Goal: Navigation & Orientation: Find specific page/section

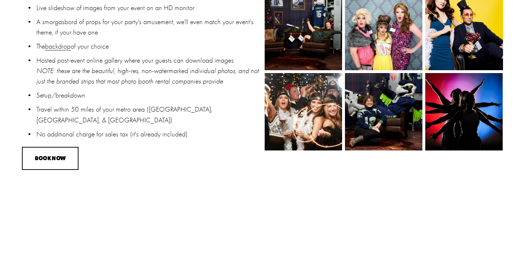
scroll to position [673, 0]
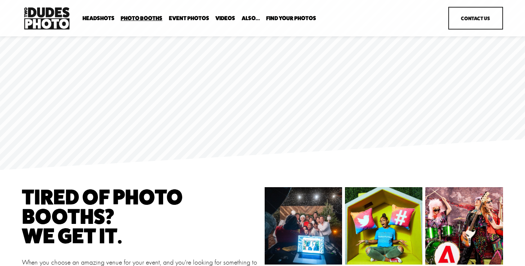
click at [191, 18] on link "Event Photos" at bounding box center [189, 18] width 40 height 7
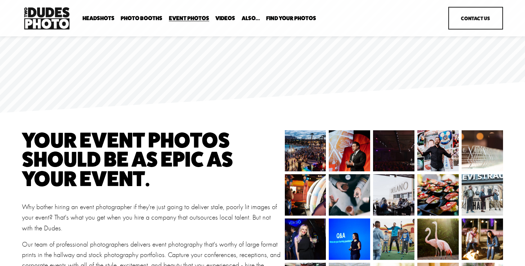
click at [143, 19] on span "Photo Booths" at bounding box center [142, 18] width 42 height 6
click at [0, 0] on span "Party Booth" at bounding box center [0, 0] width 0 height 0
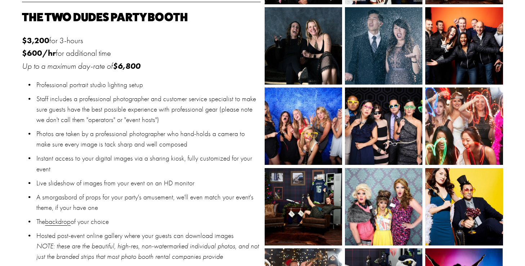
scroll to position [460, 0]
